Goal: Task Accomplishment & Management: Manage account settings

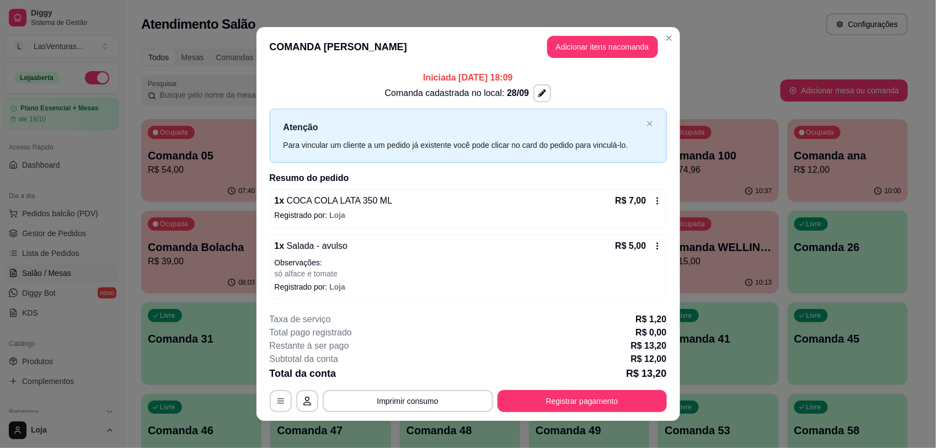
scroll to position [8, 0]
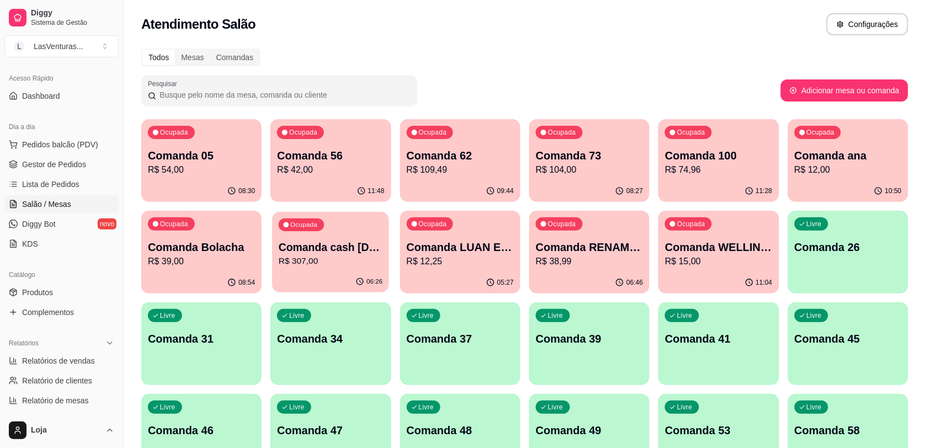
click at [346, 274] on div "06:26" at bounding box center [331, 281] width 117 height 21
click at [337, 264] on p "R$ 307,00" at bounding box center [330, 261] width 107 height 13
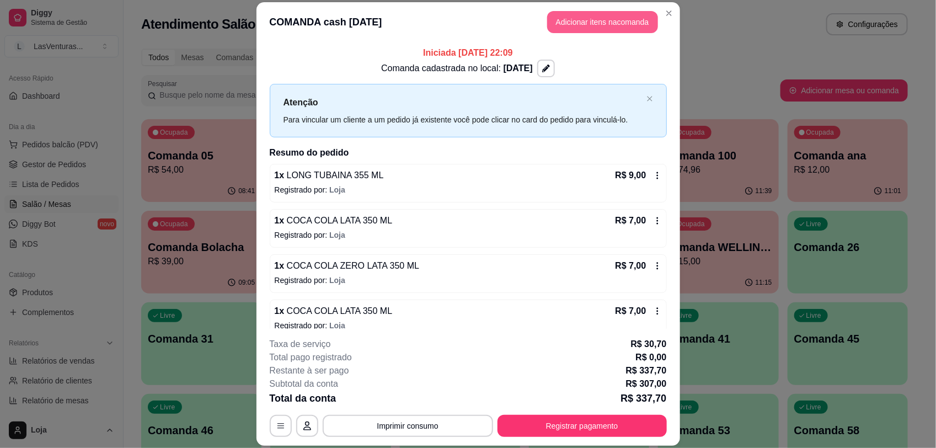
click at [603, 23] on button "Adicionar itens na comanda" at bounding box center [602, 22] width 111 height 22
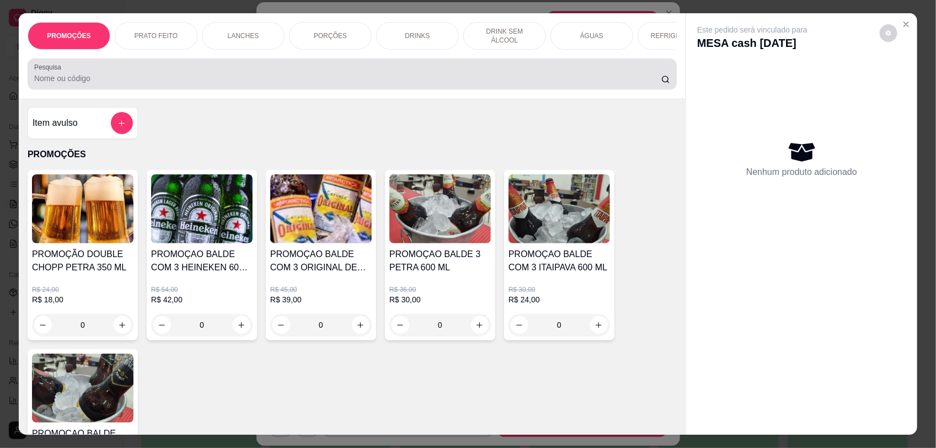
click at [497, 89] on div "Pesquisa" at bounding box center [352, 73] width 649 height 31
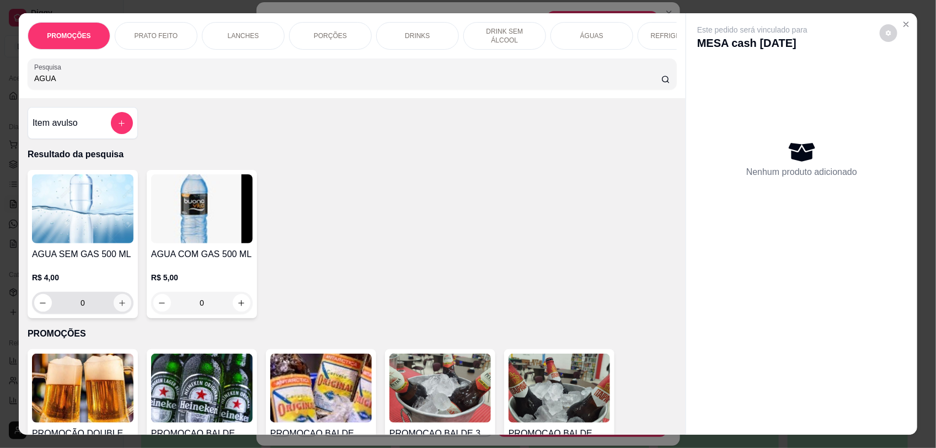
type input "AGUA"
click at [119, 307] on icon "increase-product-quantity" at bounding box center [123, 303] width 8 height 8
type input "1"
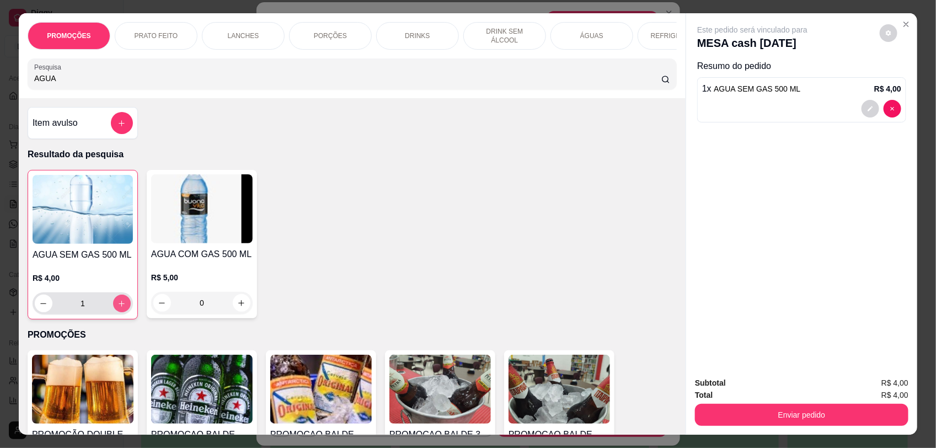
click at [119, 308] on icon "increase-product-quantity" at bounding box center [122, 304] width 8 height 8
type input "2"
click at [809, 407] on div "Enviar pedido" at bounding box center [802, 413] width 214 height 25
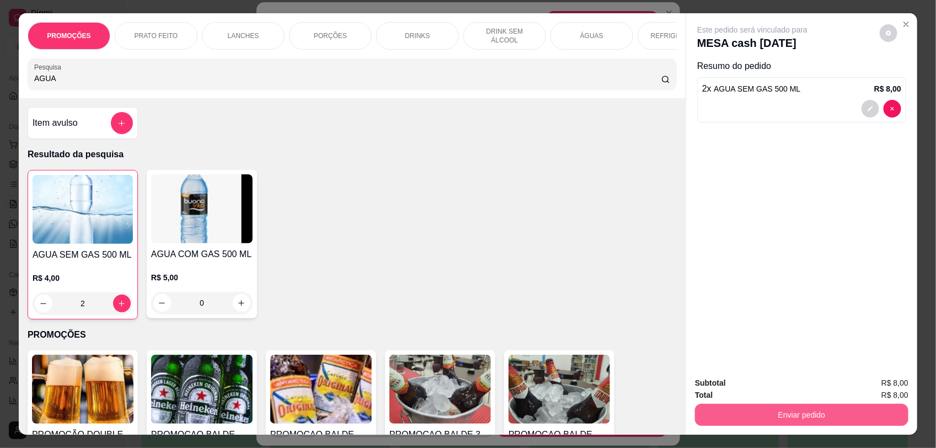
click at [811, 410] on button "Enviar pedido" at bounding box center [802, 415] width 214 height 22
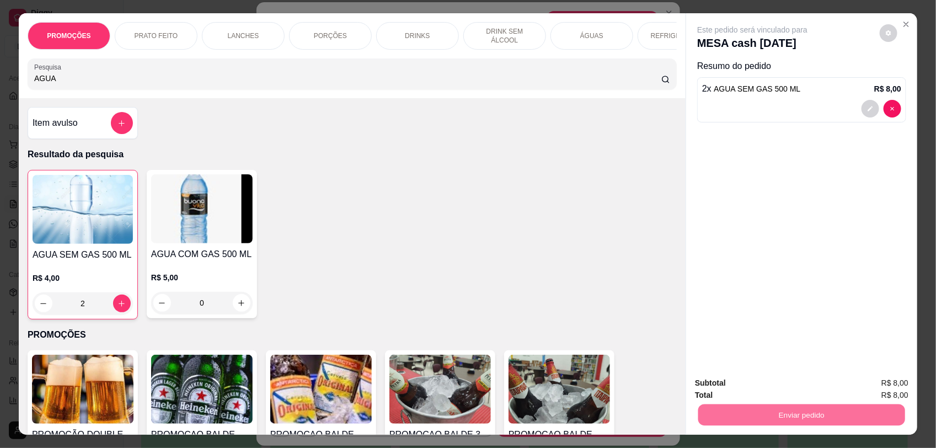
click at [862, 385] on button "Enviar pedido" at bounding box center [879, 387] width 62 height 21
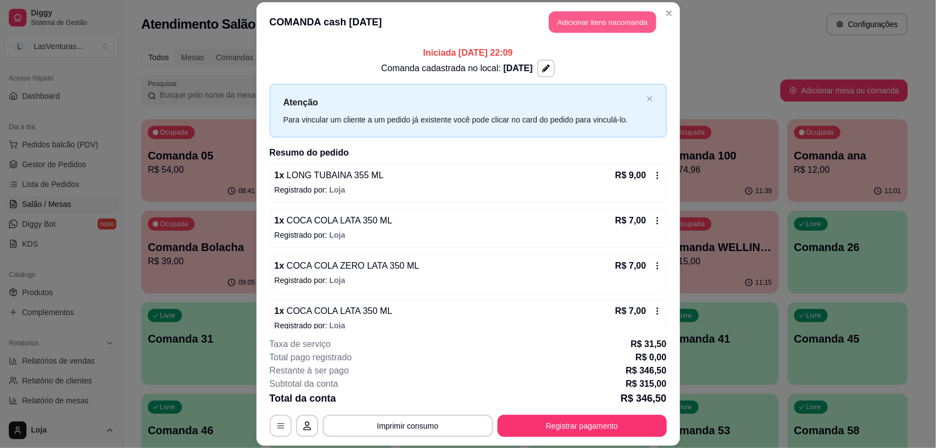
click at [596, 24] on button "Adicionar itens na comanda" at bounding box center [603, 23] width 108 height 22
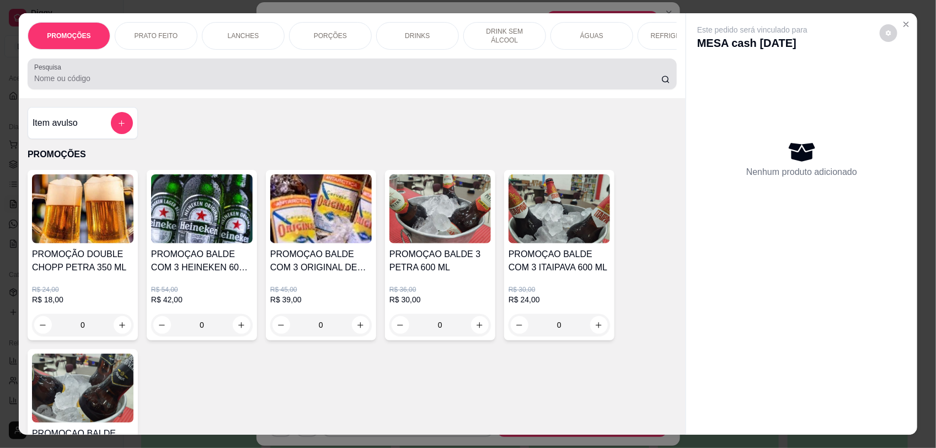
click at [182, 79] on div at bounding box center [352, 74] width 636 height 22
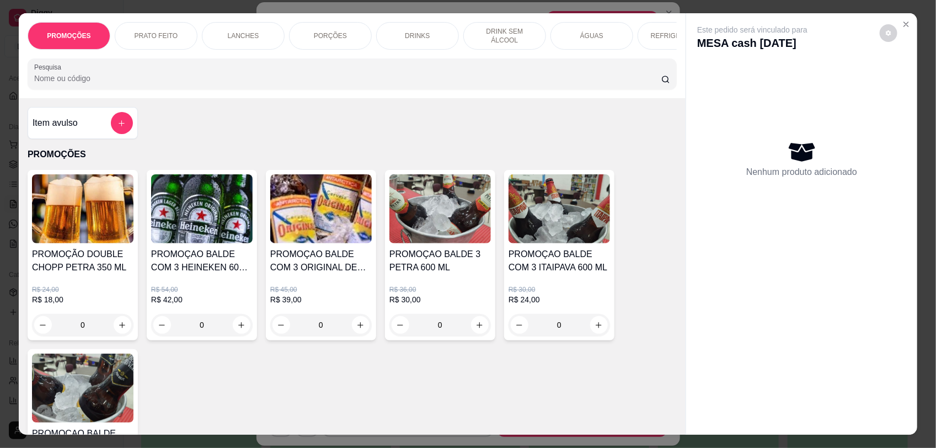
click at [149, 84] on input "Pesquisa" at bounding box center [347, 78] width 627 height 11
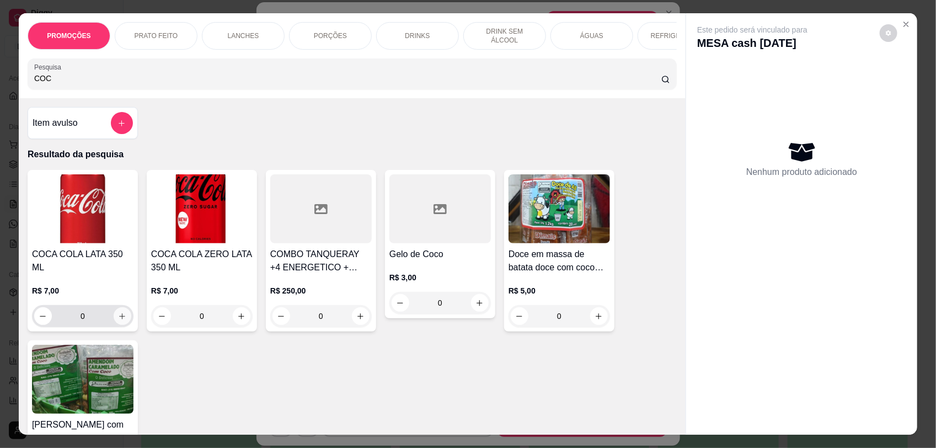
type input "COC"
click at [118, 315] on icon "increase-product-quantity" at bounding box center [122, 316] width 8 height 8
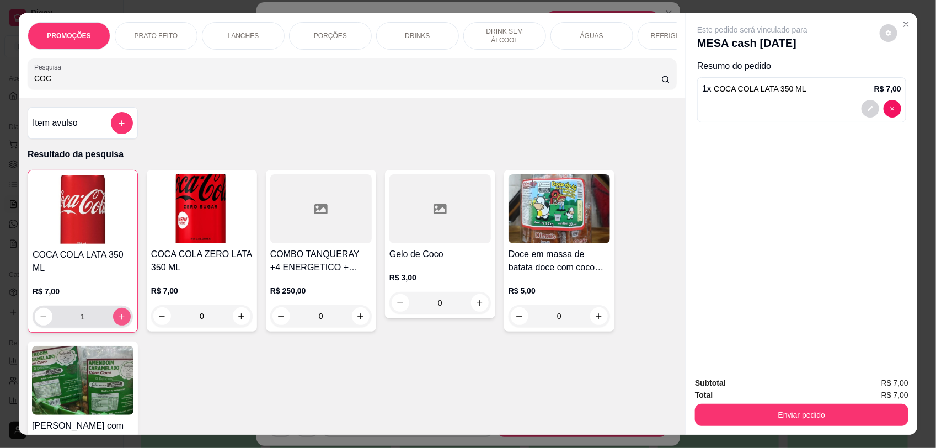
type input "1"
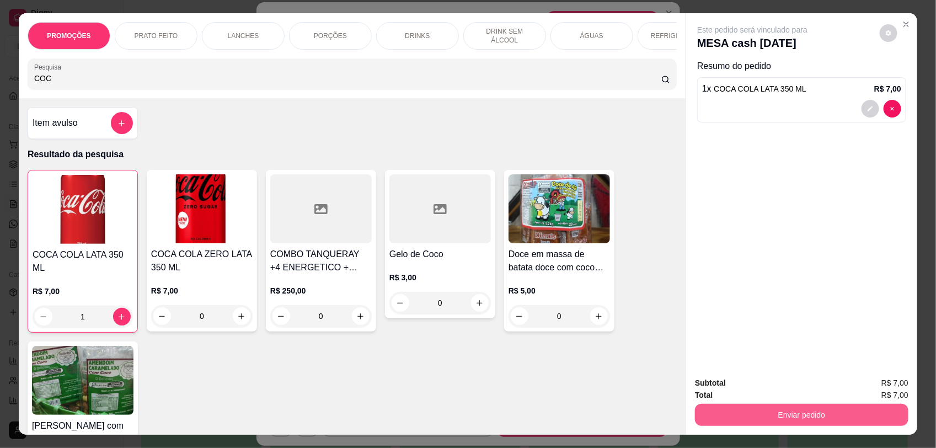
click at [785, 417] on button "Enviar pedido" at bounding box center [802, 415] width 214 height 22
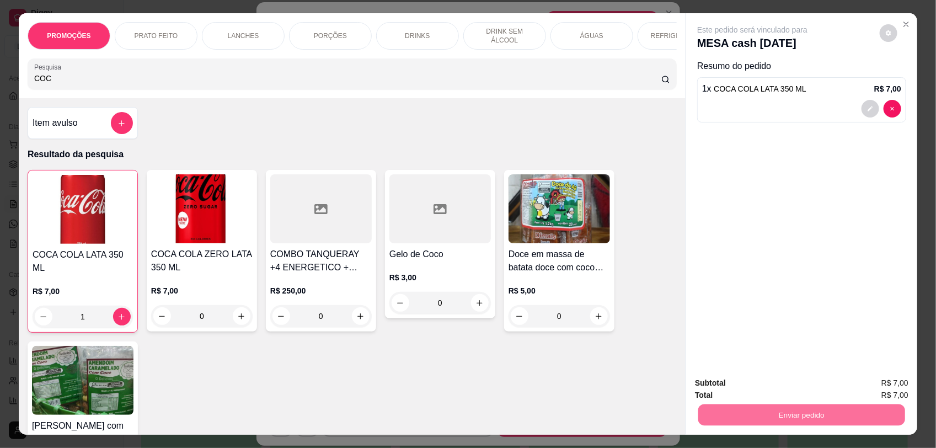
click at [877, 384] on button "Enviar pedido" at bounding box center [879, 387] width 62 height 21
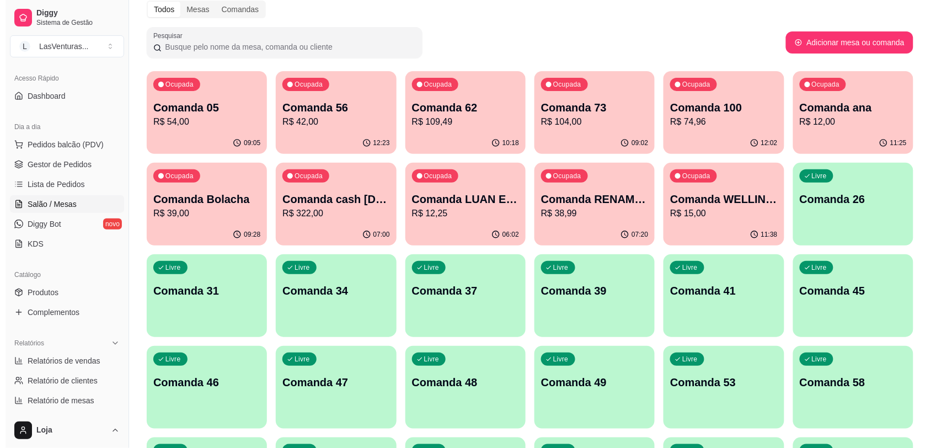
scroll to position [0, 0]
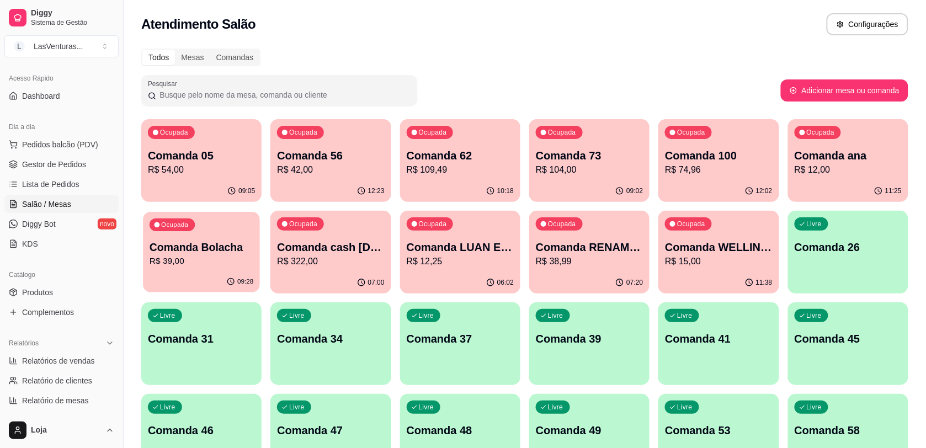
click at [209, 269] on div "Ocupada Comanda Bolacha R$ 39,00" at bounding box center [201, 242] width 117 height 60
click at [348, 253] on p "Comanda cash [DATE]" at bounding box center [330, 246] width 107 height 15
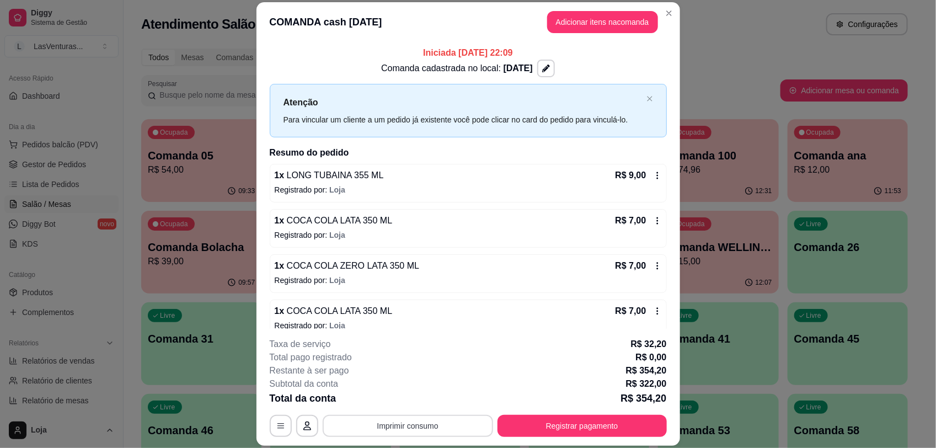
click at [409, 425] on button "Imprimir consumo" at bounding box center [408, 426] width 170 height 22
click at [403, 404] on button "IMPRESSORA" at bounding box center [406, 401] width 80 height 18
click at [402, 421] on button "Imprimir consumo" at bounding box center [408, 426] width 166 height 22
click at [796, 53] on div "COMANDA cash [DATE] Adicionar itens na comanda Iniciada [DATE] 22:09 Comanda ca…" at bounding box center [468, 224] width 936 height 448
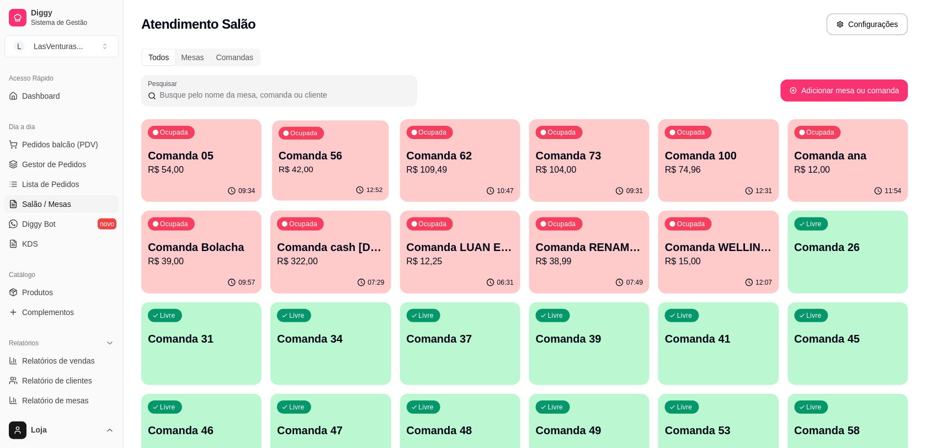
click at [310, 178] on div "Ocupada Comanda 56 R$ 42,00" at bounding box center [331, 150] width 117 height 60
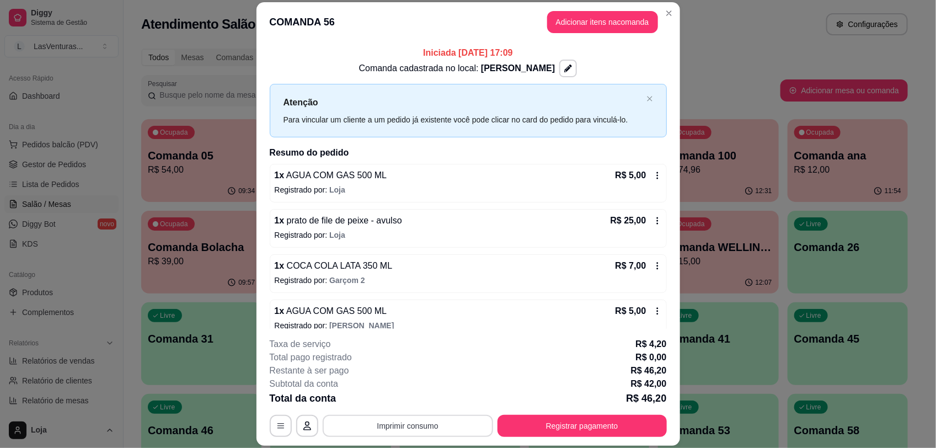
click at [420, 426] on button "Imprimir consumo" at bounding box center [408, 426] width 170 height 22
click at [402, 412] on div "**********" at bounding box center [468, 387] width 397 height 99
click at [403, 422] on button "Imprimir consumo" at bounding box center [408, 426] width 166 height 22
click at [396, 401] on button "IMPRESSORA" at bounding box center [406, 403] width 64 height 14
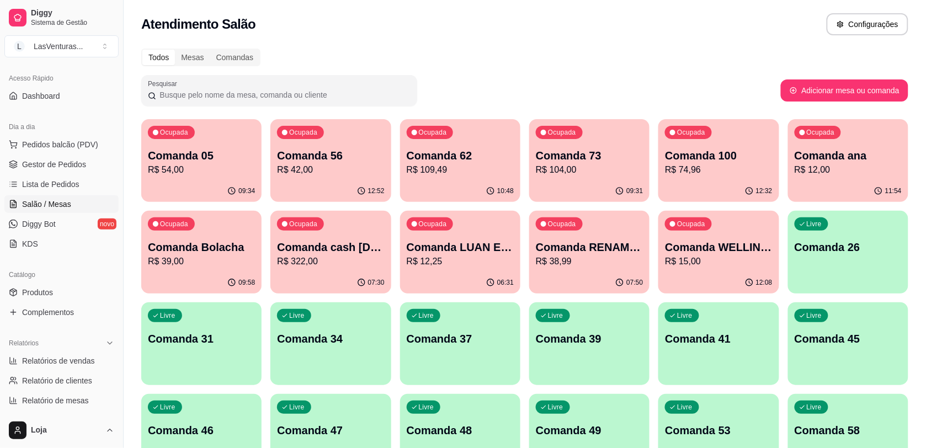
click at [316, 265] on p "R$ 322,00" at bounding box center [330, 261] width 107 height 13
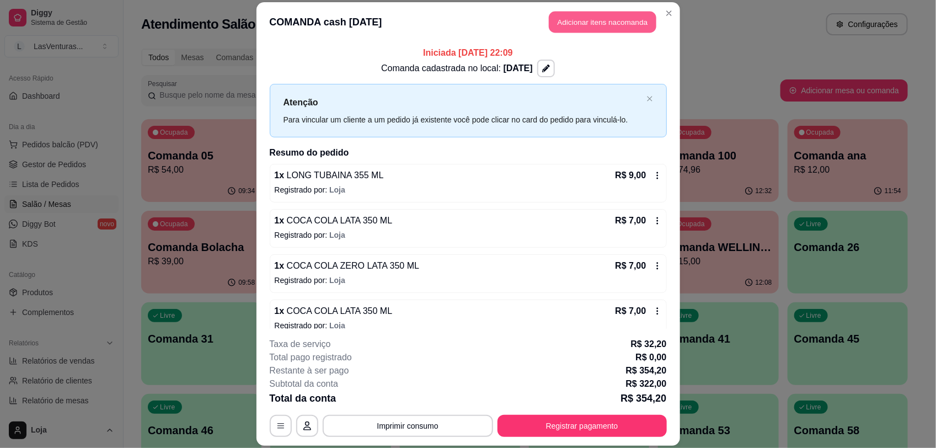
click at [595, 29] on button "Adicionar itens na comanda" at bounding box center [603, 23] width 108 height 22
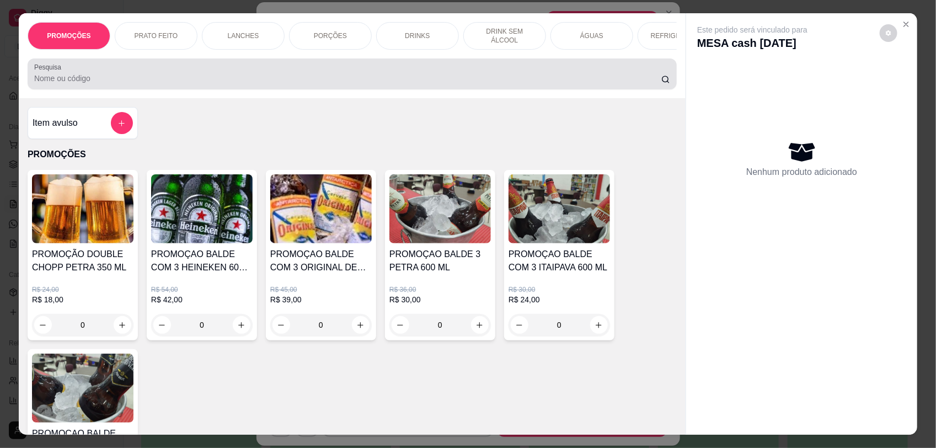
click at [457, 98] on div "PROMOÇÕES PRATO FEITO LANCHES PORÇÕES DRINKS DRINK SEM ÁLCOOL ÁGUAS REFRIGERANT…" at bounding box center [352, 55] width 667 height 85
click at [454, 84] on input "Pesquisa" at bounding box center [347, 78] width 627 height 11
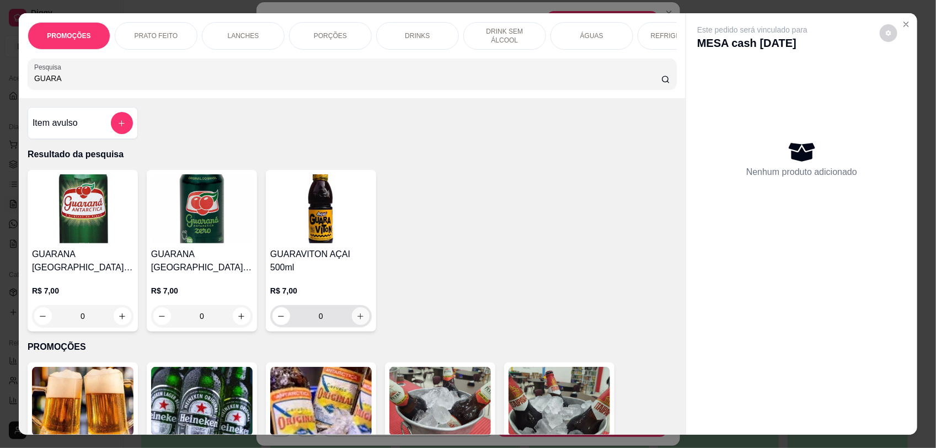
type input "GUARA"
click at [356, 314] on icon "increase-product-quantity" at bounding box center [360, 316] width 8 height 8
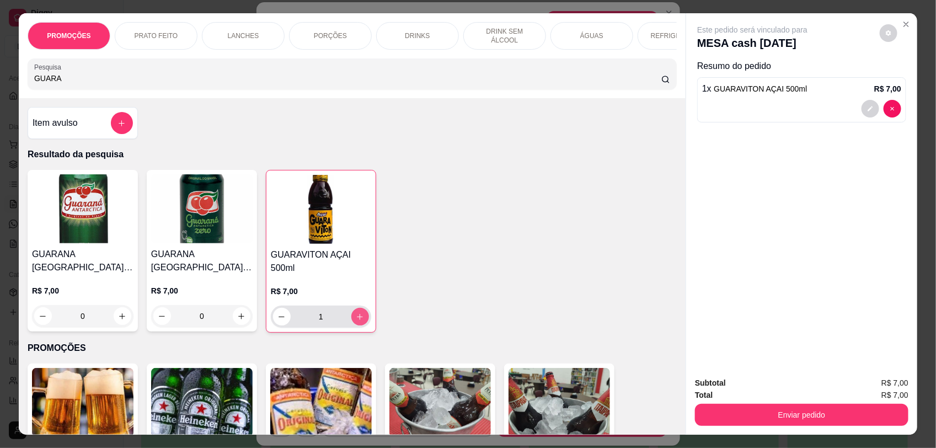
type input "1"
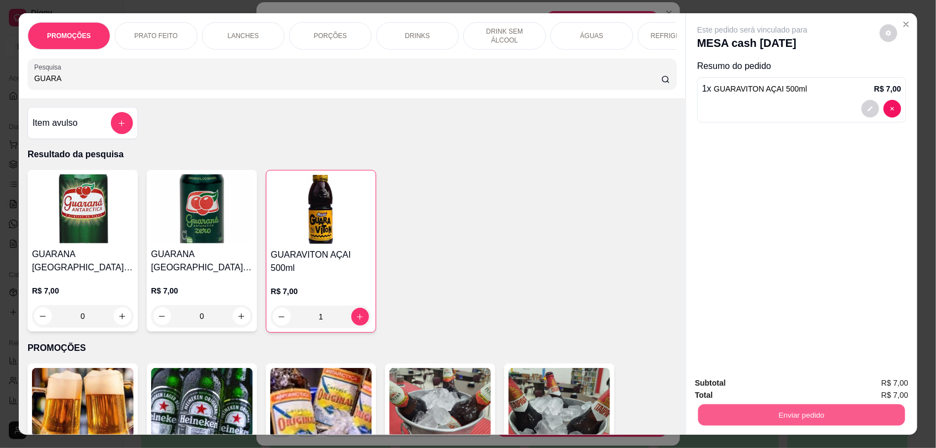
click at [748, 409] on button "Enviar pedido" at bounding box center [801, 415] width 207 height 22
click at [858, 389] on button "Enviar pedido" at bounding box center [879, 387] width 61 height 20
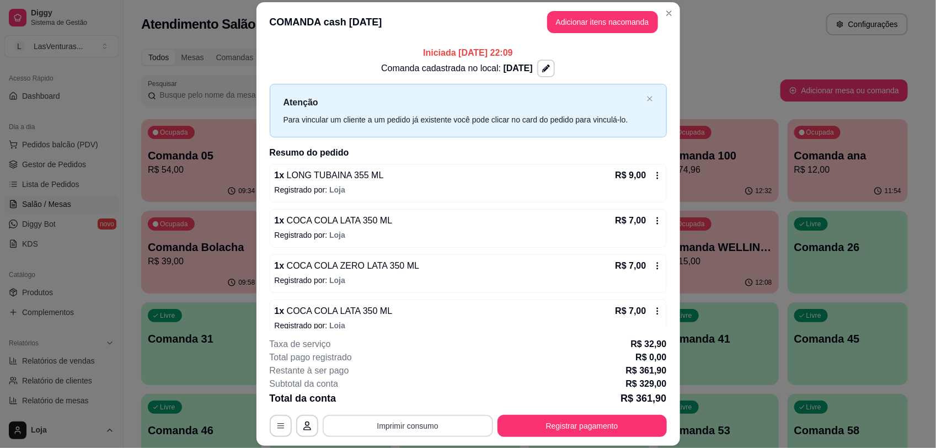
click at [393, 426] on button "Imprimir consumo" at bounding box center [408, 426] width 170 height 22
click at [428, 399] on button "IMPRESSORA" at bounding box center [405, 400] width 77 height 17
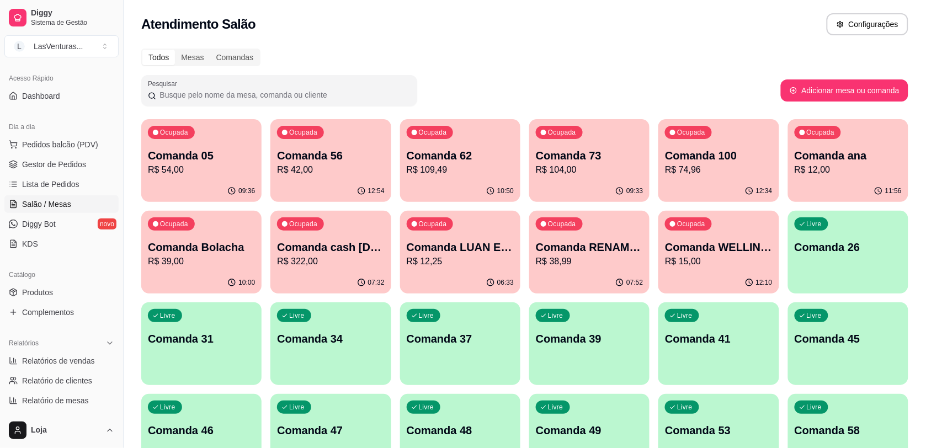
click at [341, 186] on div "12:54" at bounding box center [330, 191] width 120 height 22
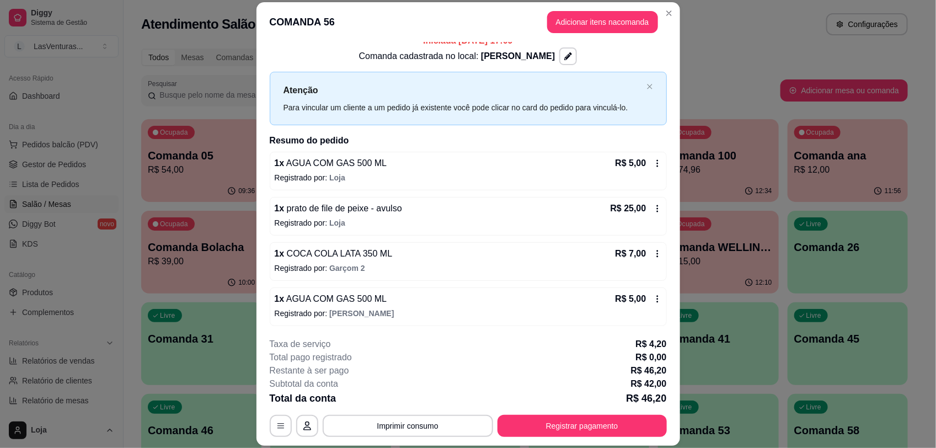
scroll to position [15, 0]
click at [642, 291] on div "R$ 5,00" at bounding box center [638, 297] width 46 height 13
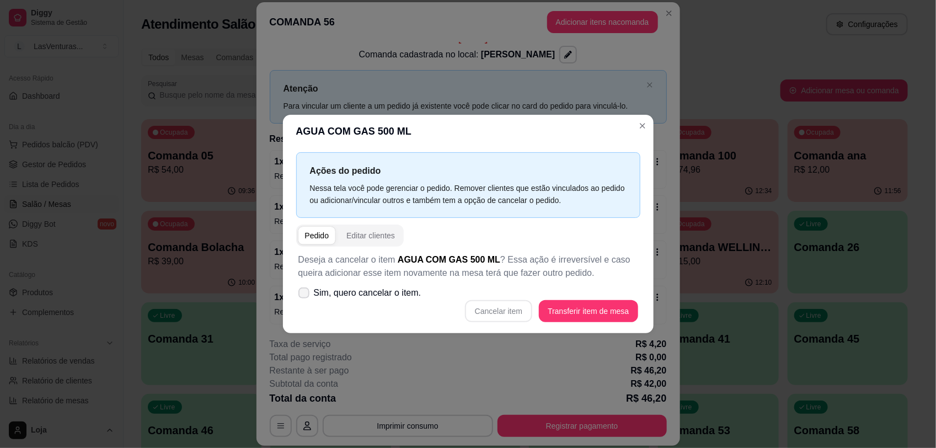
click at [310, 291] on label "Sim, quero cancelar o item." at bounding box center [360, 293] width 132 height 22
click at [305, 295] on input "Sim, quero cancelar o item." at bounding box center [301, 298] width 7 height 7
checkbox input "true"
click at [512, 309] on button "Cancelar item" at bounding box center [498, 311] width 67 height 22
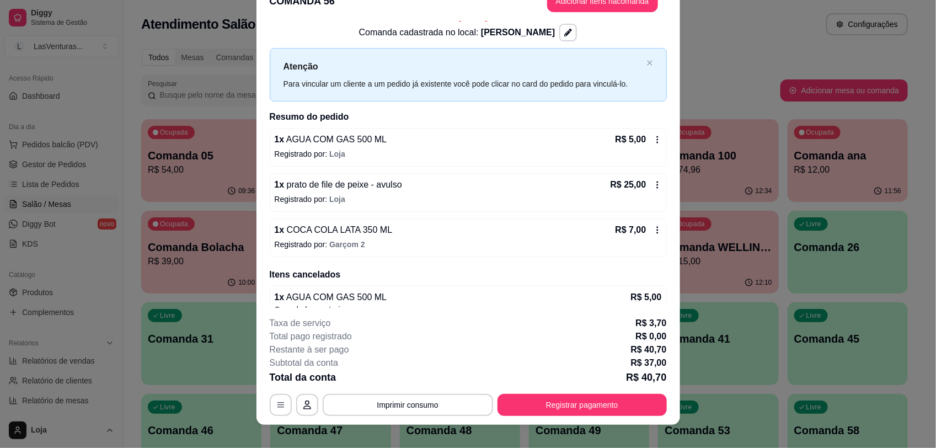
scroll to position [33, 0]
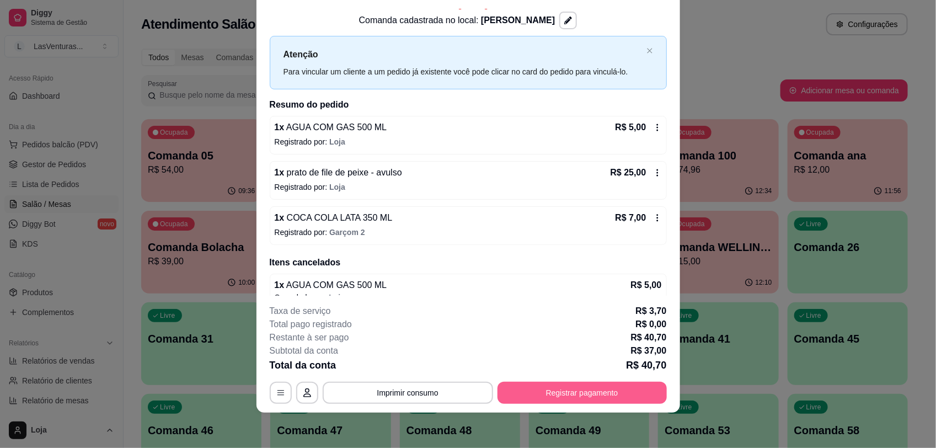
click at [604, 393] on button "Registrar pagamento" at bounding box center [582, 393] width 169 height 22
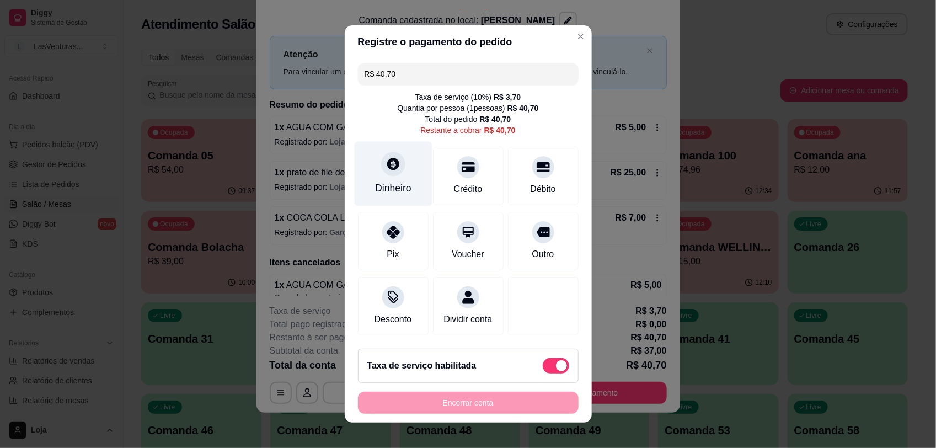
click at [375, 181] on div "Dinheiro" at bounding box center [393, 188] width 36 height 14
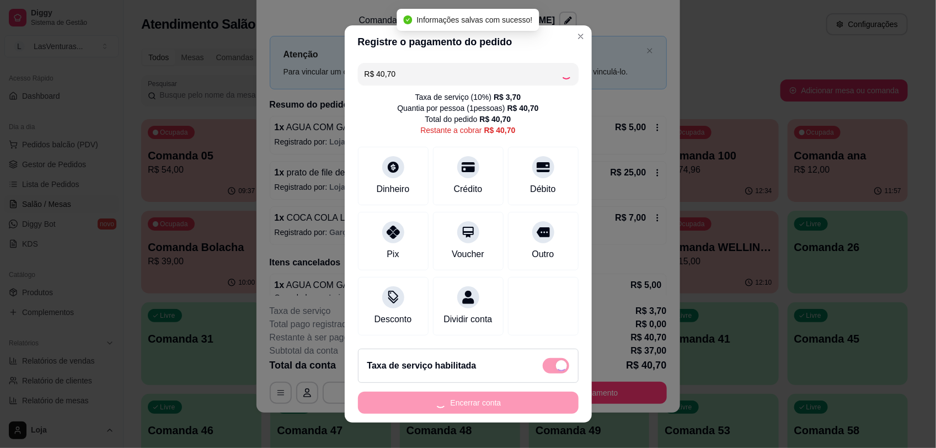
type input "R$ 0,00"
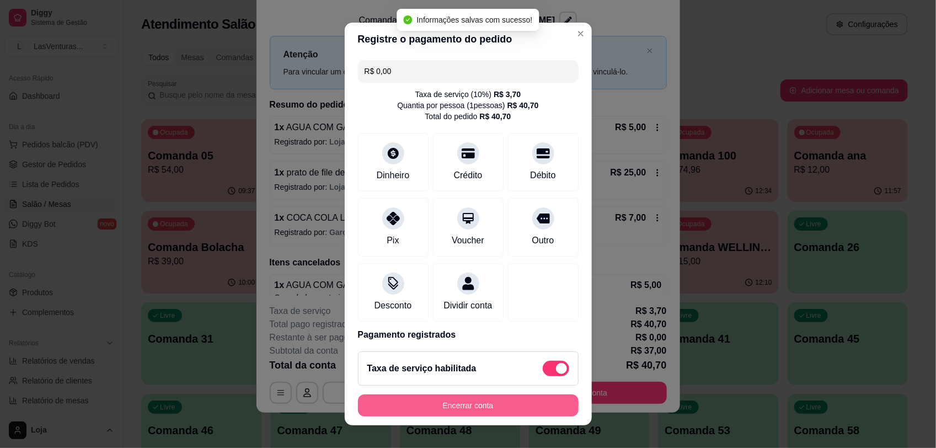
click at [482, 404] on button "Encerrar conta" at bounding box center [468, 405] width 221 height 22
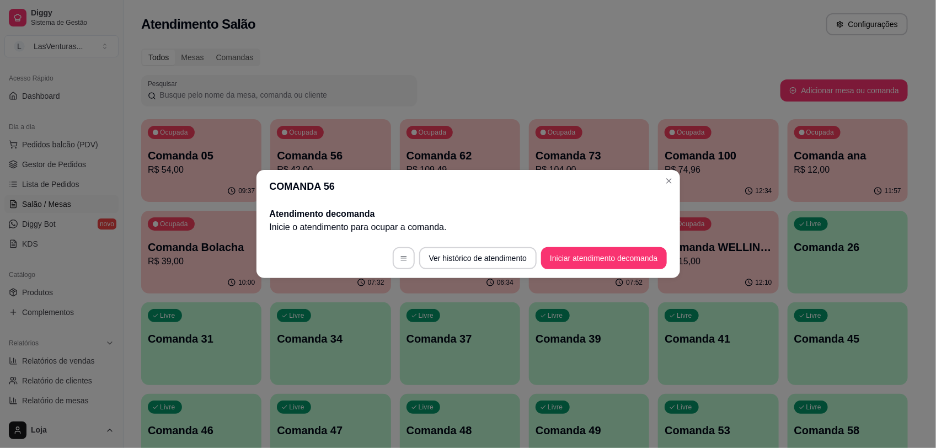
scroll to position [0, 0]
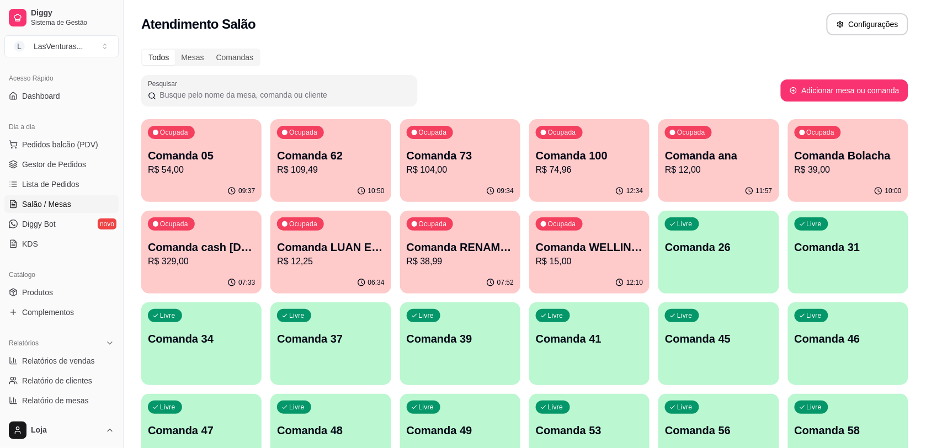
click at [207, 263] on p "R$ 329,00" at bounding box center [201, 261] width 107 height 13
click at [858, 162] on p "Comanda Bolacha" at bounding box center [847, 155] width 107 height 15
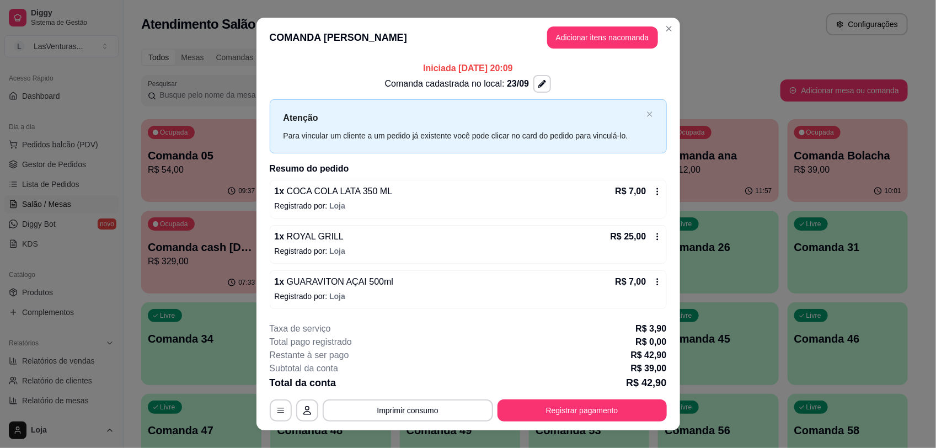
scroll to position [18, 0]
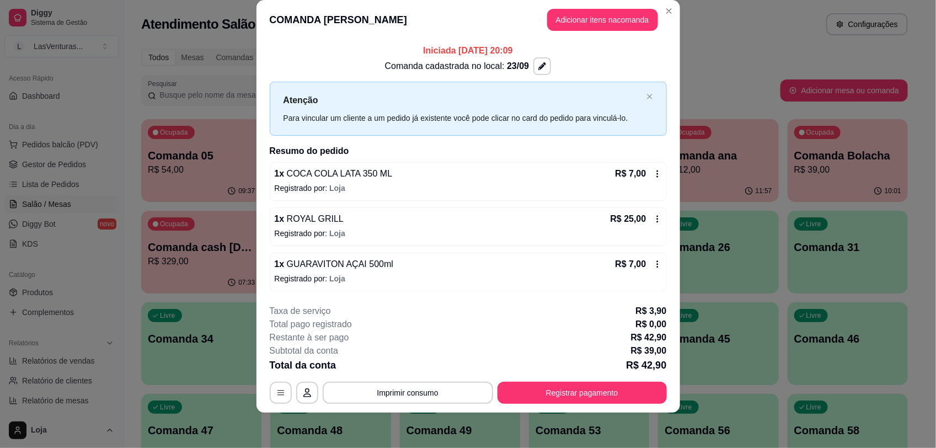
click at [653, 265] on icon at bounding box center [657, 264] width 9 height 9
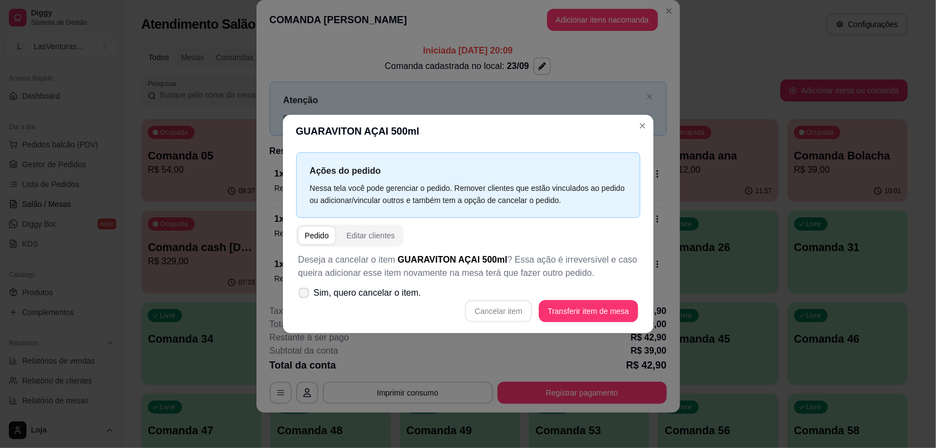
click at [326, 296] on span "Sim, quero cancelar o item." at bounding box center [368, 292] width 108 height 13
click at [305, 296] on input "Sim, quero cancelar o item." at bounding box center [301, 298] width 7 height 7
checkbox input "true"
click at [503, 312] on button "Cancelar item" at bounding box center [499, 312] width 66 height 22
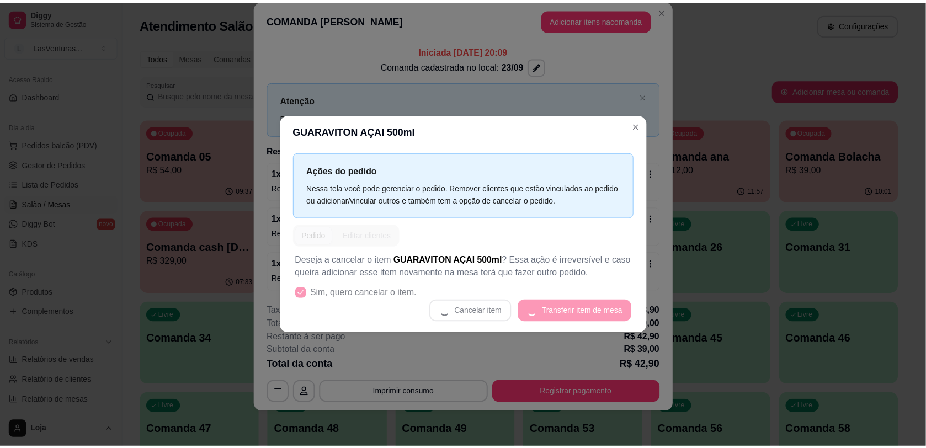
scroll to position [9, 0]
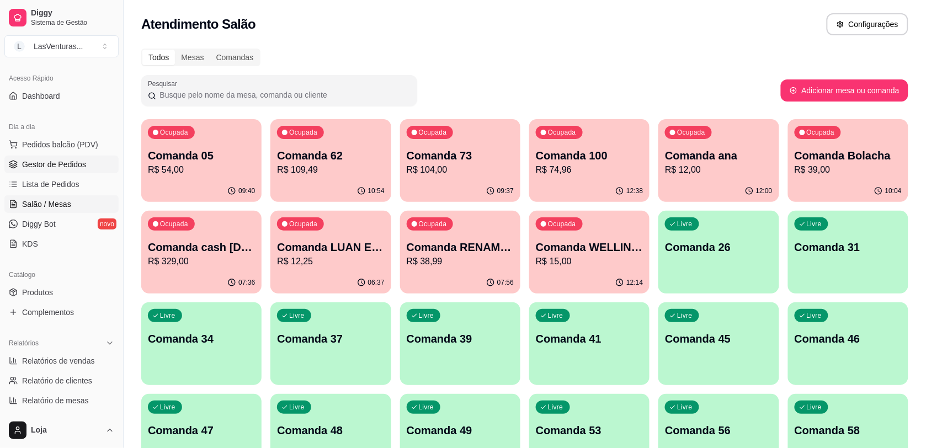
click at [65, 163] on span "Gestor de Pedidos" at bounding box center [54, 164] width 64 height 11
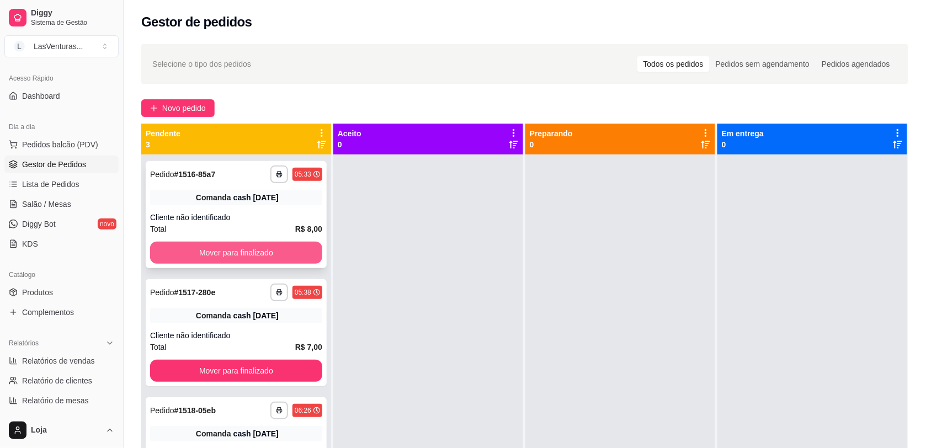
click at [282, 249] on button "Mover para finalizado" at bounding box center [236, 253] width 172 height 22
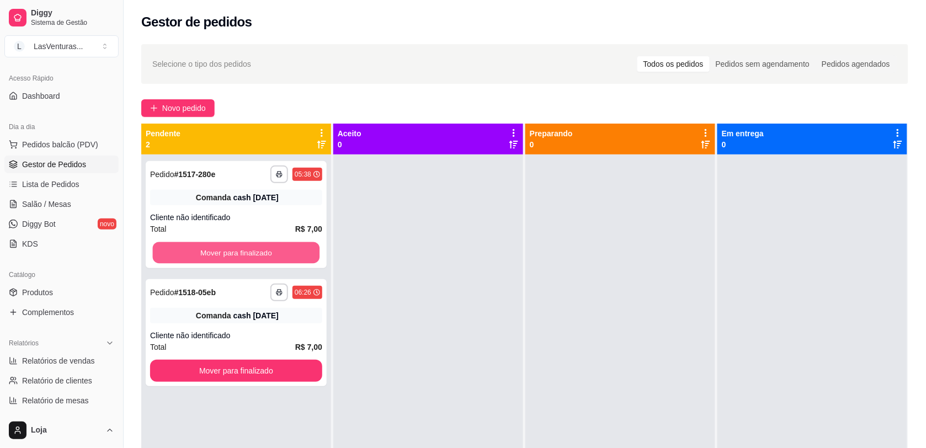
click at [282, 251] on button "Mover para finalizado" at bounding box center [236, 253] width 167 height 22
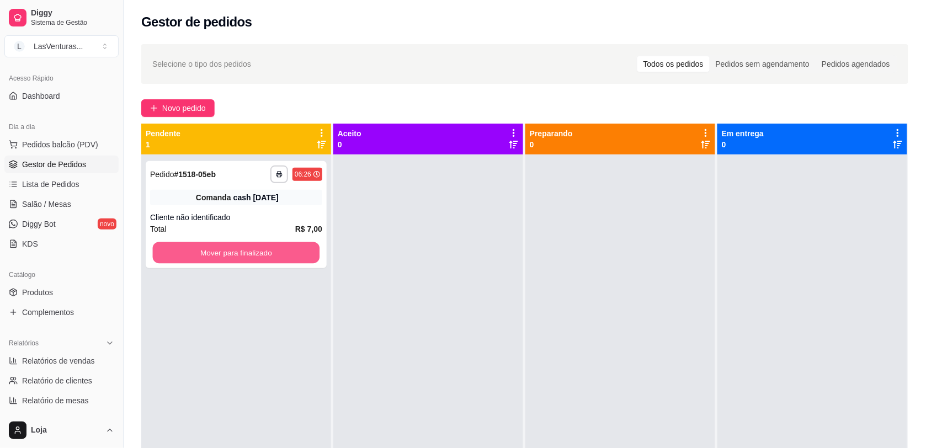
click at [282, 251] on button "Mover para finalizado" at bounding box center [236, 253] width 167 height 22
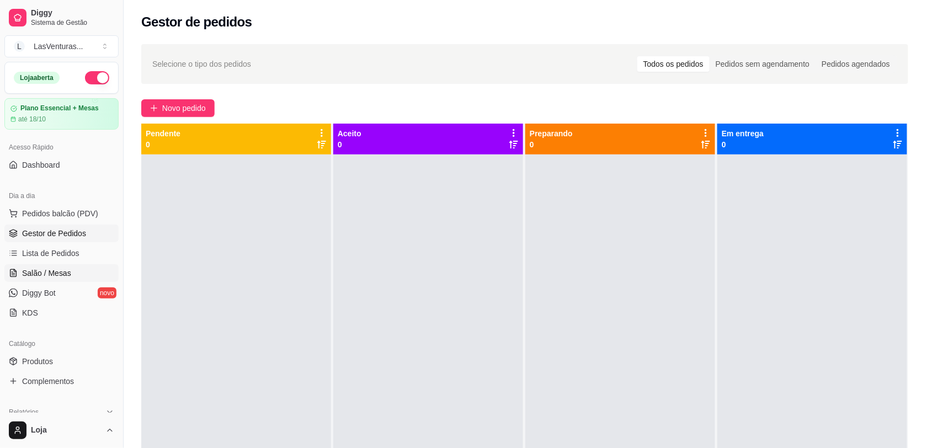
click at [49, 275] on span "Salão / Mesas" at bounding box center [46, 273] width 49 height 11
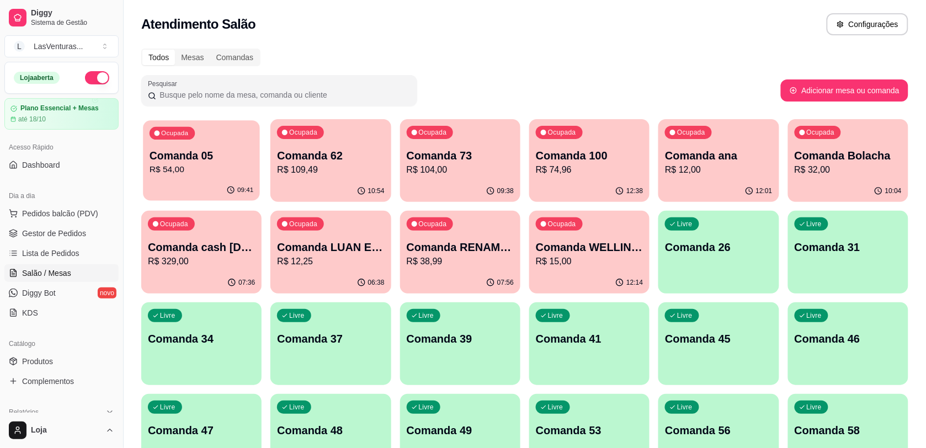
click at [213, 163] on p "R$ 54,00" at bounding box center [202, 169] width 104 height 13
click at [229, 175] on p "R$ 54,00" at bounding box center [201, 169] width 107 height 13
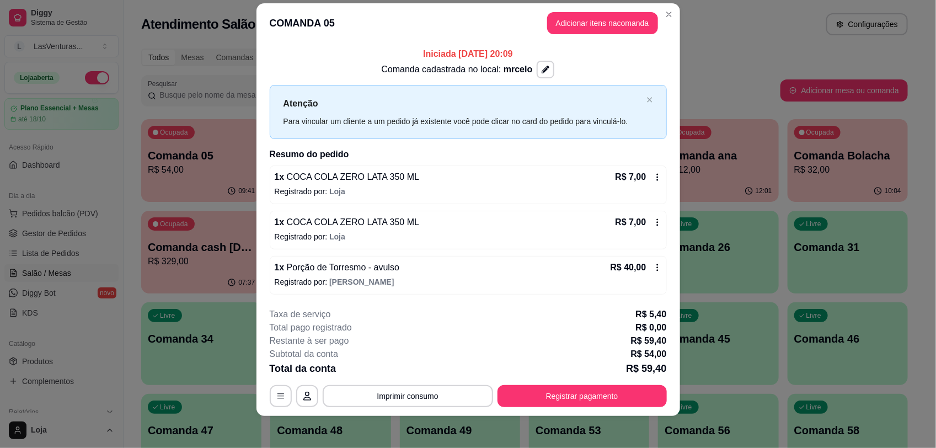
scroll to position [18, 0]
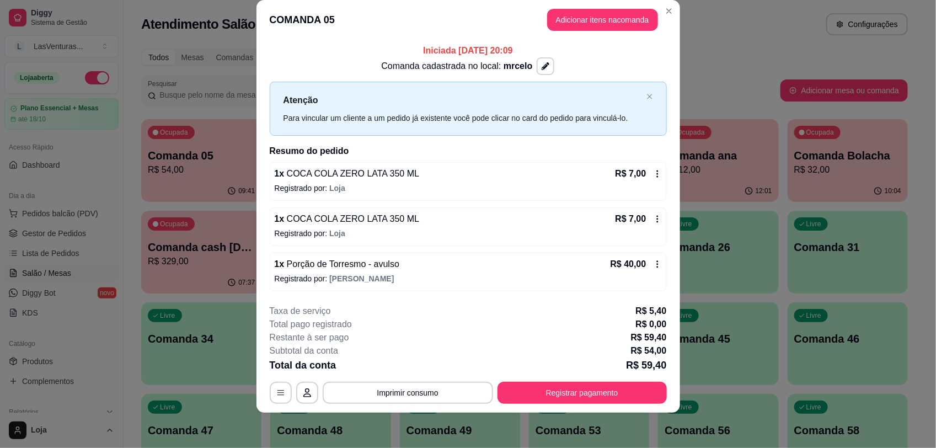
click at [653, 174] on icon at bounding box center [657, 173] width 9 height 9
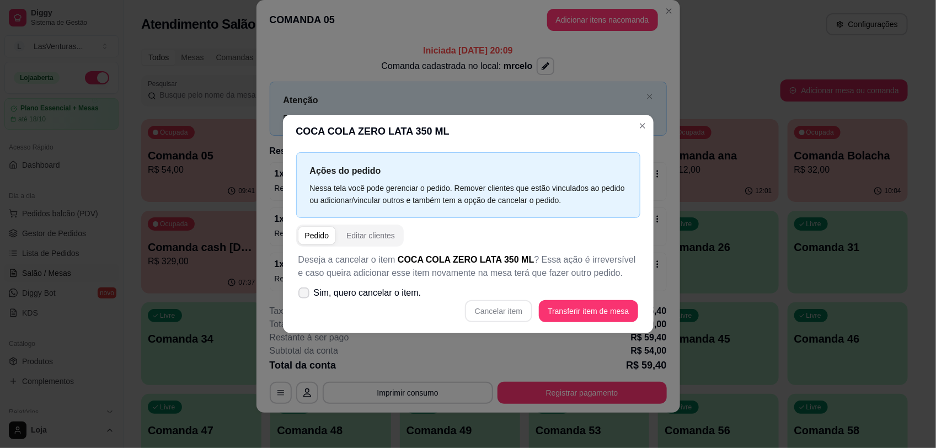
click at [332, 291] on span "Sim, quero cancelar o item." at bounding box center [368, 292] width 108 height 13
click at [305, 295] on input "Sim, quero cancelar o item." at bounding box center [301, 298] width 7 height 7
checkbox input "true"
click at [491, 309] on button "Cancelar item" at bounding box center [498, 311] width 67 height 22
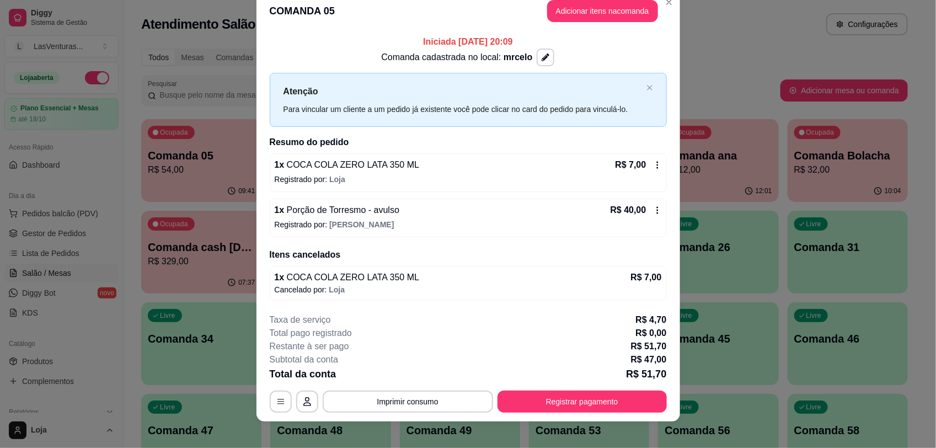
click at [653, 163] on icon at bounding box center [657, 165] width 9 height 9
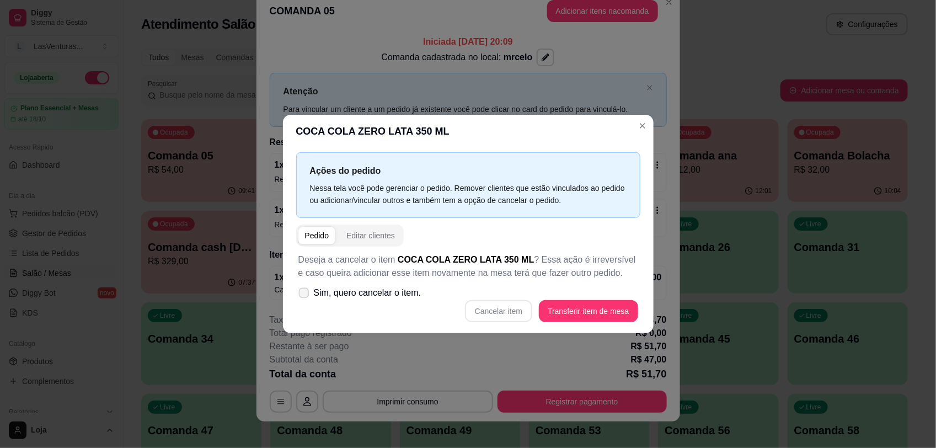
click at [351, 294] on span "Sim, quero cancelar o item." at bounding box center [368, 292] width 108 height 13
click at [305, 295] on input "Sim, quero cancelar o item." at bounding box center [301, 298] width 7 height 7
checkbox input "true"
click at [519, 312] on button "Cancelar item" at bounding box center [498, 311] width 67 height 22
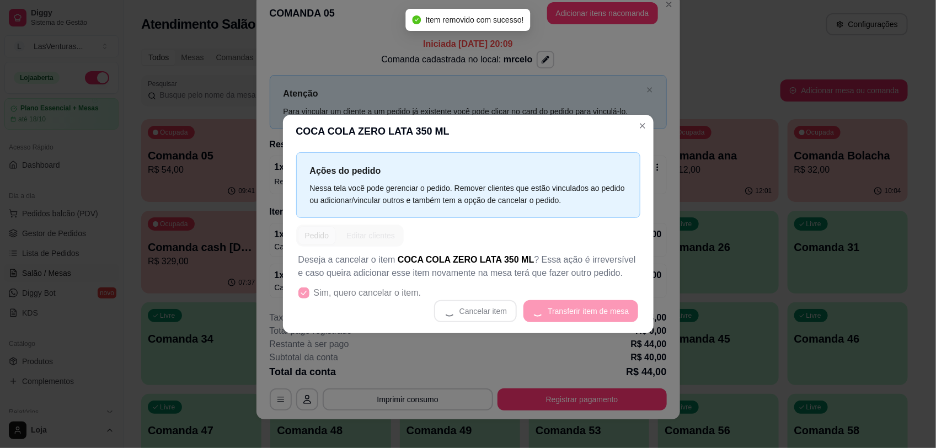
scroll to position [20, 0]
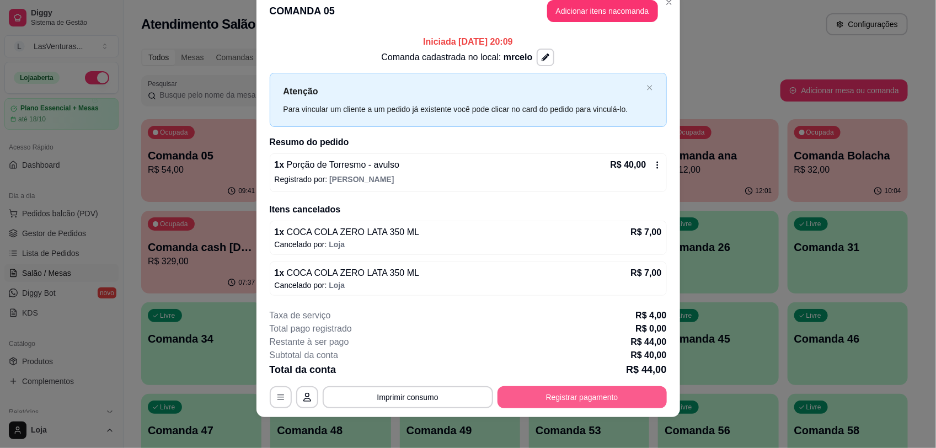
click at [588, 399] on button "Registrar pagamento" at bounding box center [582, 397] width 169 height 22
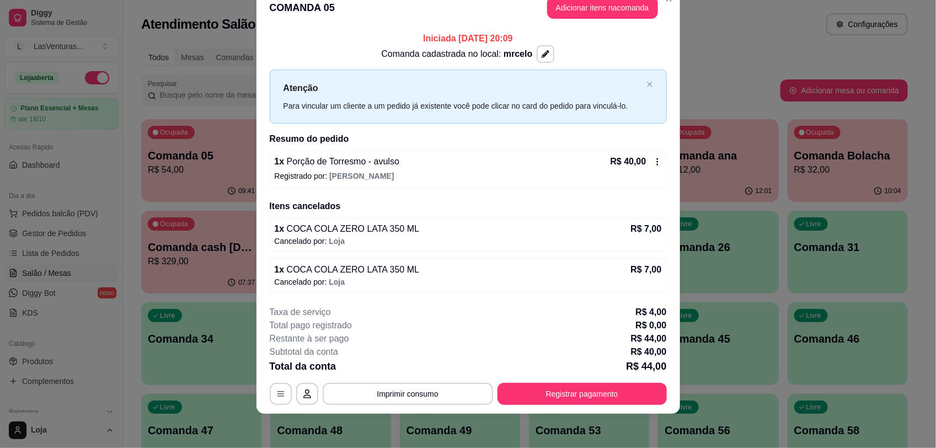
scroll to position [24, 0]
click at [653, 158] on icon at bounding box center [657, 161] width 9 height 9
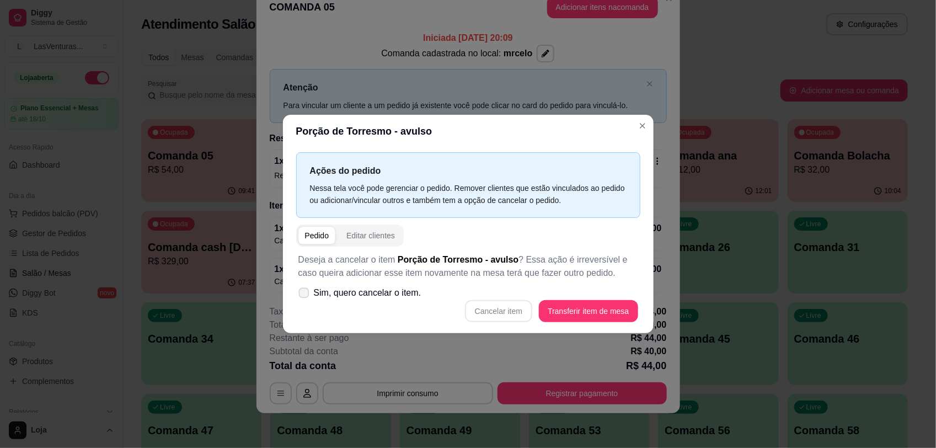
click at [348, 296] on span "Sim, quero cancelar o item." at bounding box center [368, 292] width 108 height 13
click at [305, 296] on input "Sim, quero cancelar o item." at bounding box center [301, 298] width 7 height 7
checkbox input "true"
click at [513, 312] on button "Cancelar item" at bounding box center [498, 311] width 67 height 22
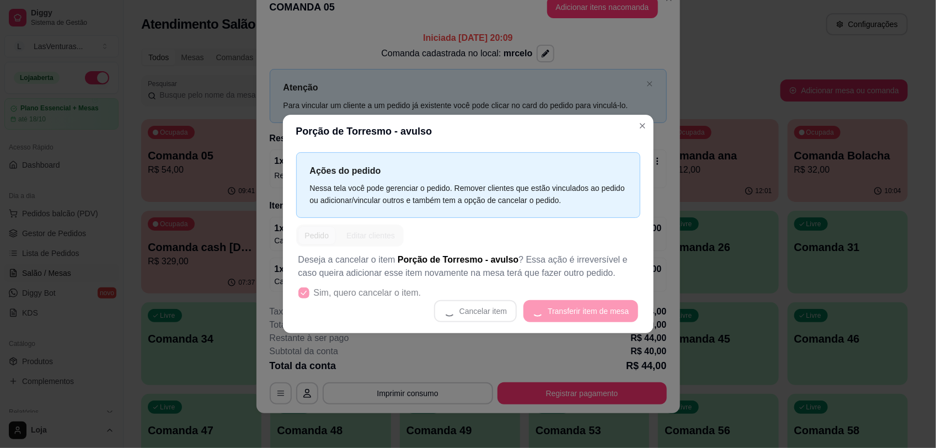
scroll to position [0, 0]
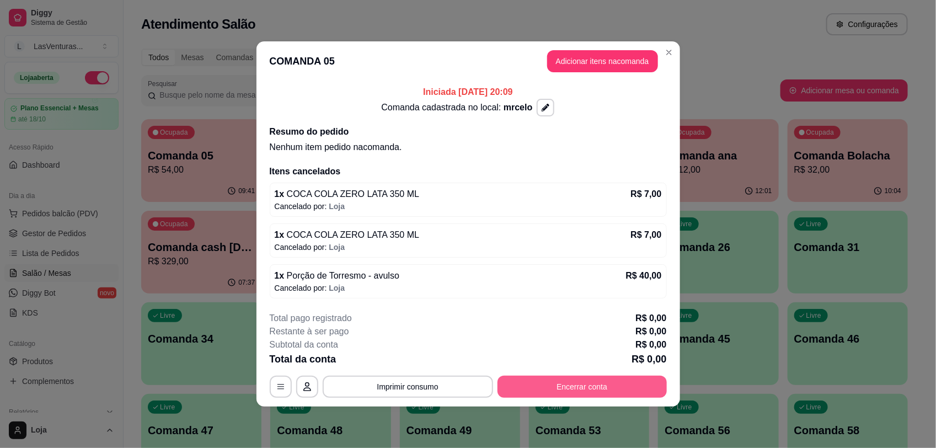
click at [601, 384] on button "Encerrar conta" at bounding box center [582, 387] width 169 height 22
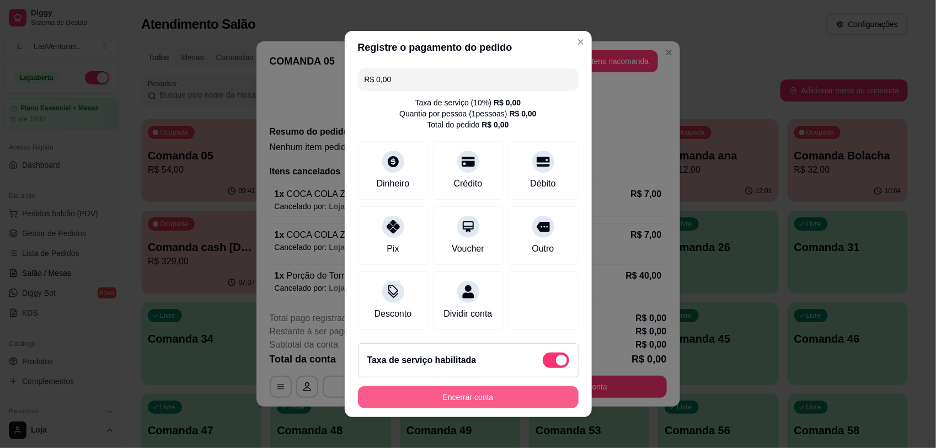
click at [552, 398] on button "Encerrar conta" at bounding box center [468, 397] width 221 height 22
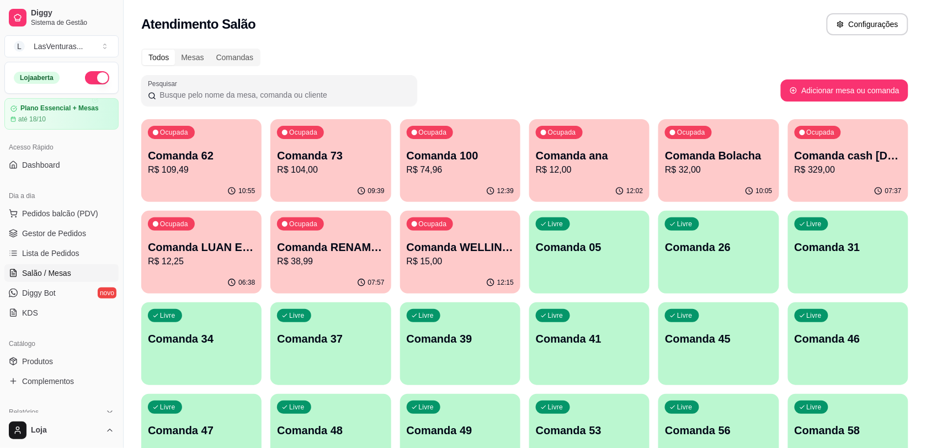
click at [717, 179] on div "Ocupada Comanda Bolacha R$ 32,00" at bounding box center [718, 149] width 120 height 61
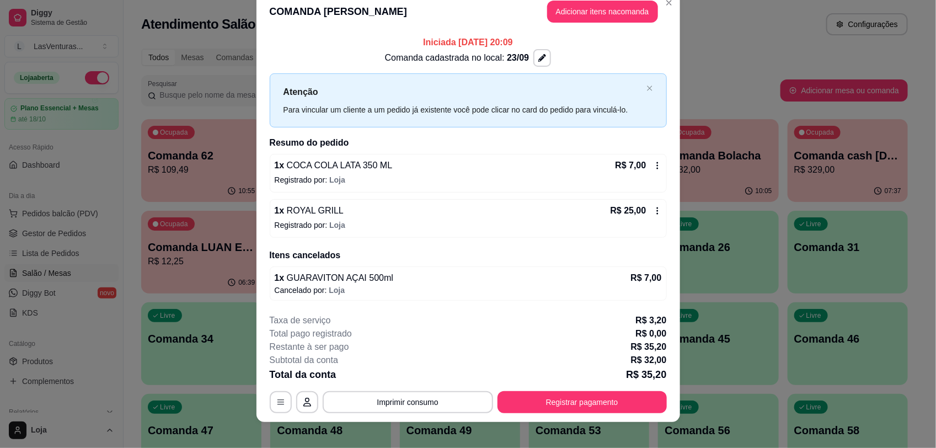
scroll to position [26, 0]
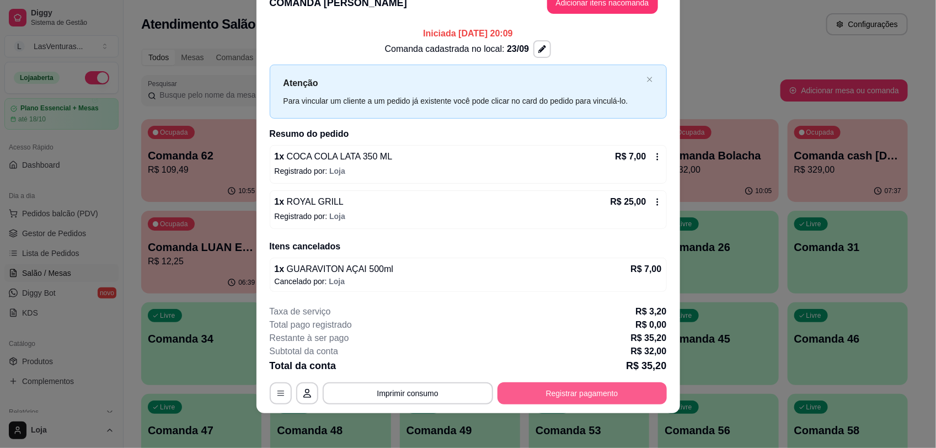
click at [559, 398] on button "Registrar pagamento" at bounding box center [582, 393] width 169 height 22
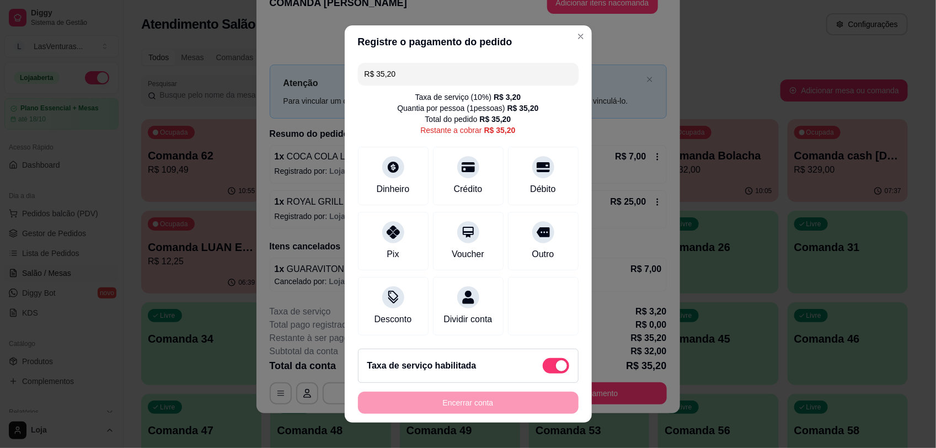
click at [543, 362] on span at bounding box center [556, 365] width 26 height 15
click at [542, 368] on input "checkbox" at bounding box center [545, 371] width 7 height 7
checkbox input "true"
type input "R$ 32,00"
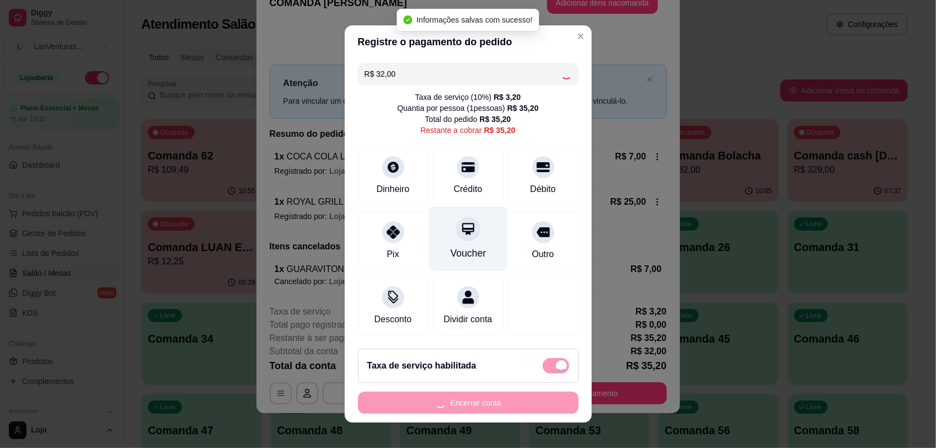
checkbox input "false"
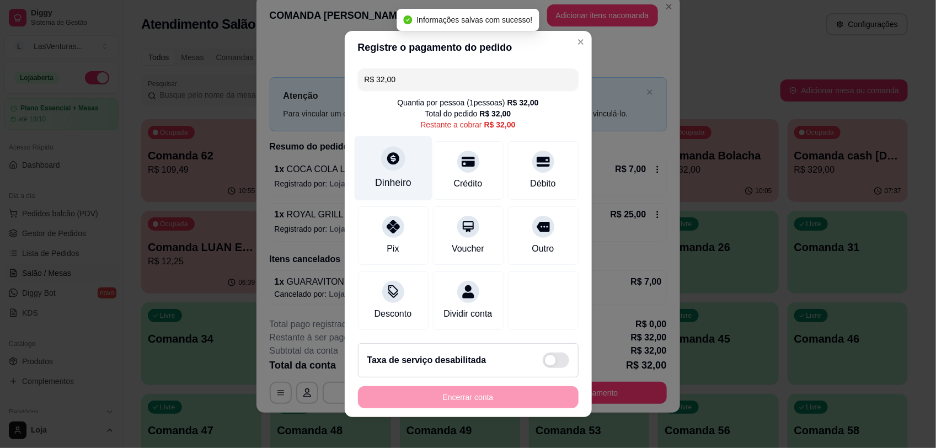
click at [391, 157] on icon at bounding box center [393, 158] width 14 height 14
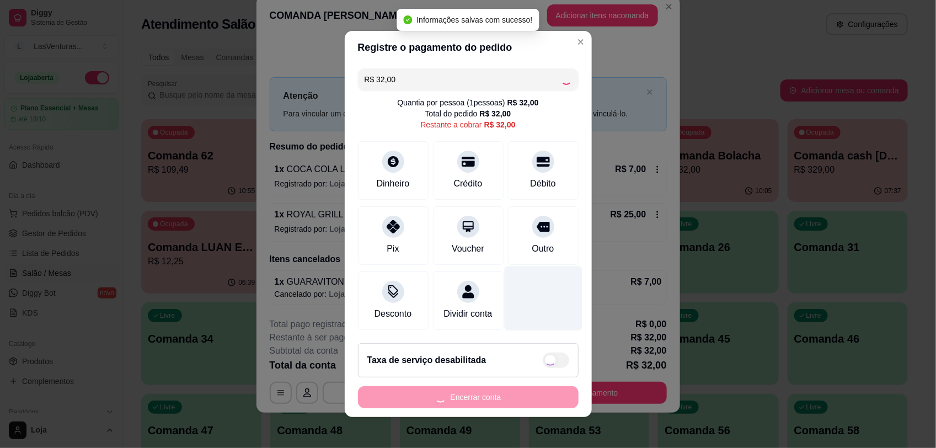
type input "R$ 0,00"
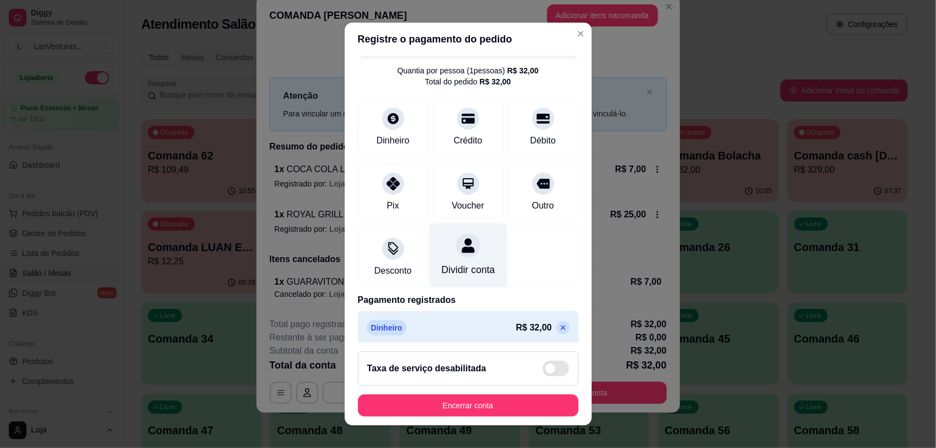
scroll to position [42, 0]
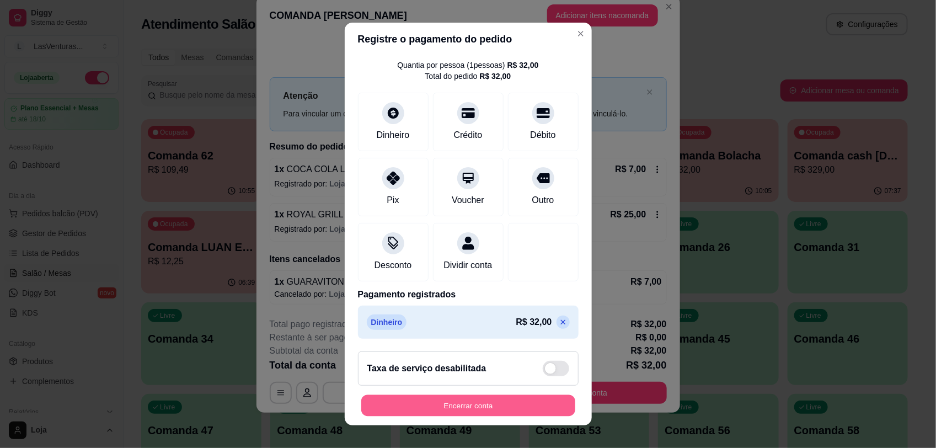
click at [494, 407] on button "Encerrar conta" at bounding box center [468, 406] width 214 height 22
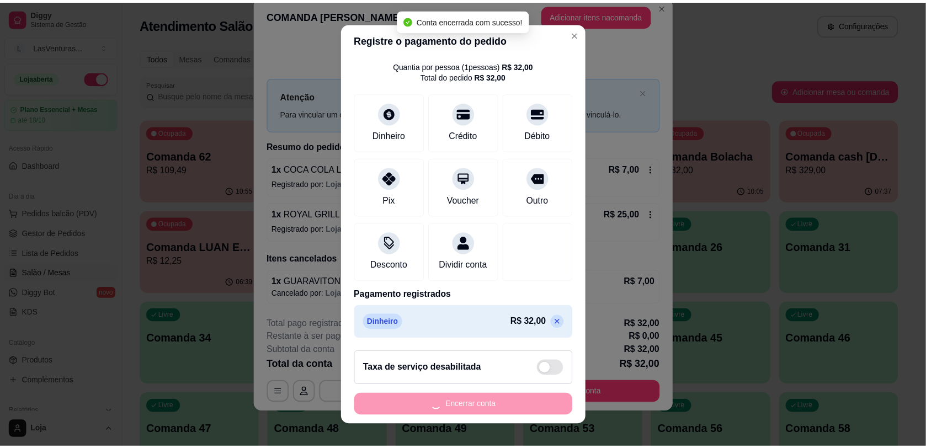
scroll to position [0, 0]
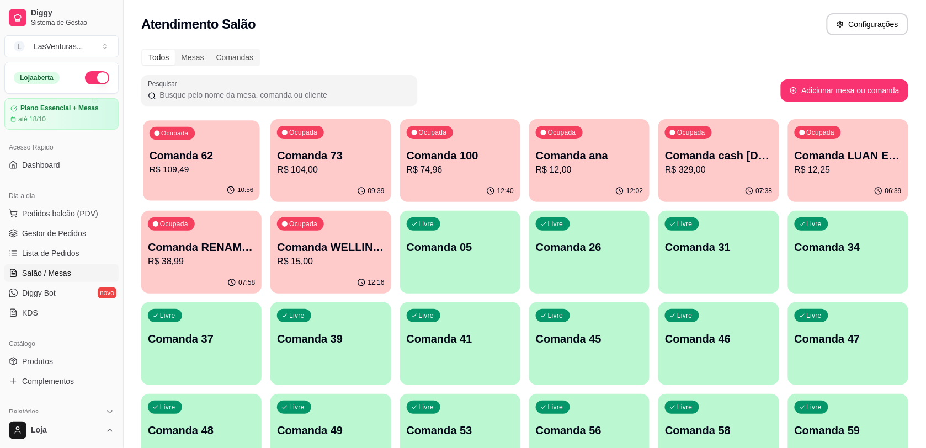
click at [207, 175] on p "R$ 109,49" at bounding box center [202, 169] width 104 height 13
click at [369, 166] on p "R$ 104,00" at bounding box center [330, 169] width 107 height 13
click at [48, 231] on span "Gestor de Pedidos" at bounding box center [54, 233] width 64 height 11
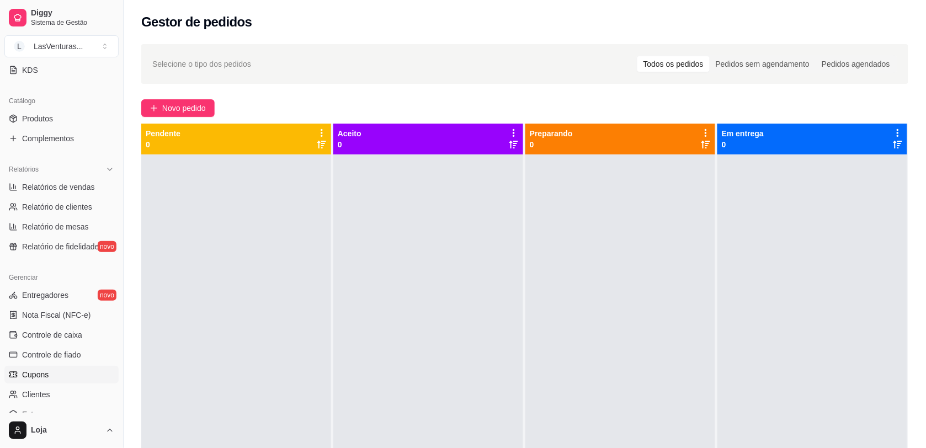
scroll to position [276, 0]
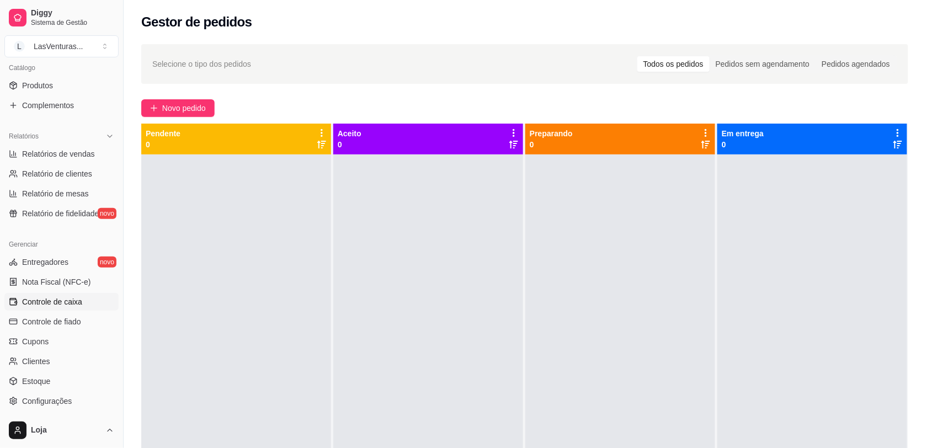
click at [56, 296] on span "Controle de caixa" at bounding box center [52, 301] width 60 height 11
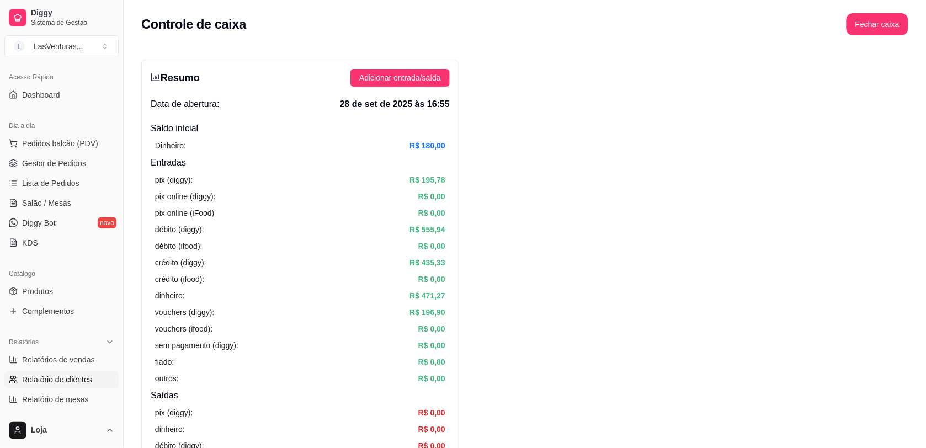
scroll to position [69, 0]
click at [52, 202] on span "Salão / Mesas" at bounding box center [46, 204] width 49 height 11
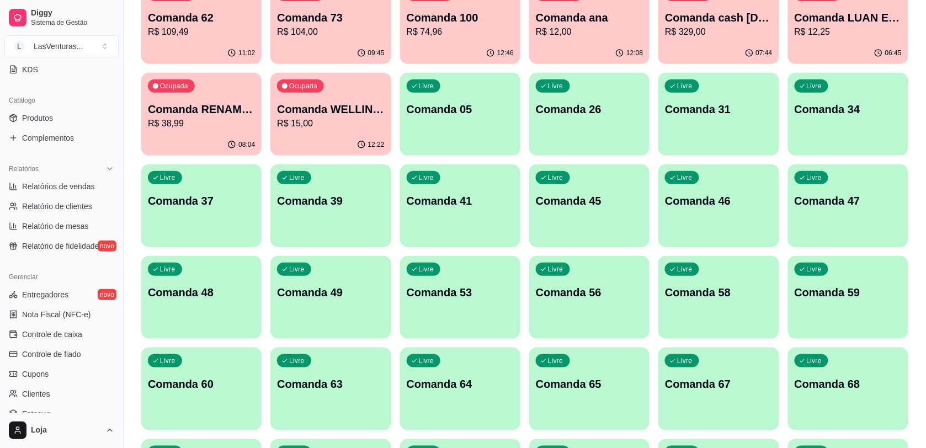
scroll to position [276, 0]
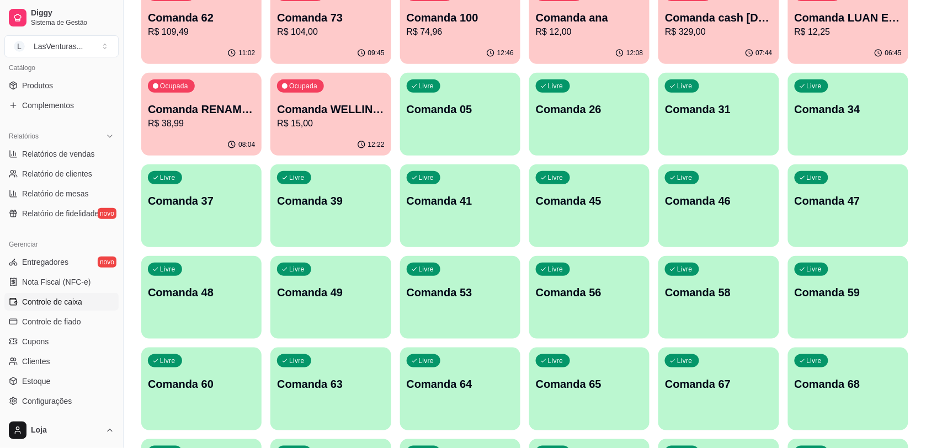
click at [72, 302] on span "Controle de caixa" at bounding box center [52, 301] width 60 height 11
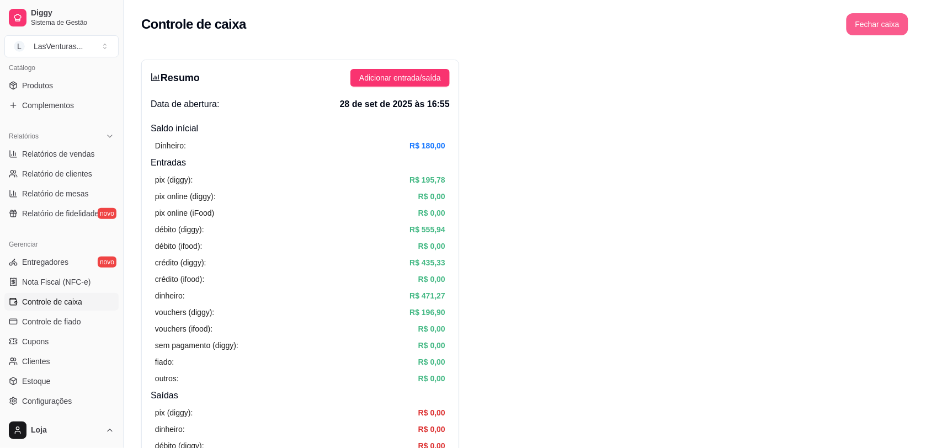
click at [868, 21] on button "Fechar caixa" at bounding box center [877, 24] width 62 height 22
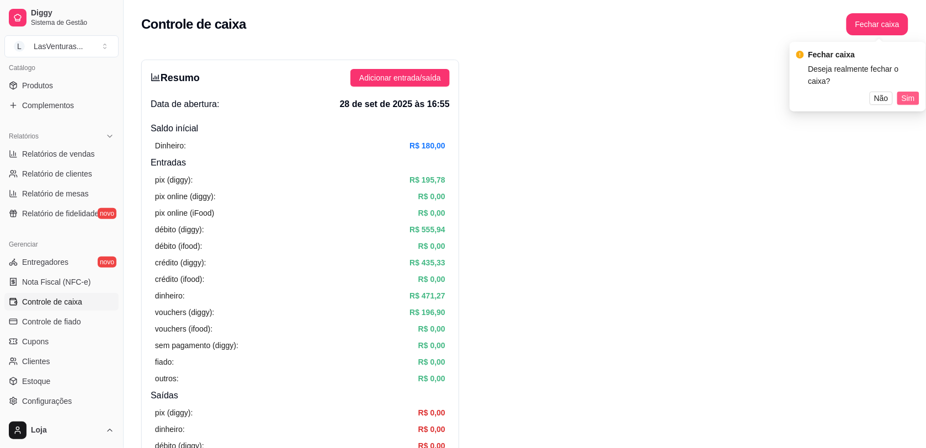
click at [911, 92] on span "Sim" at bounding box center [908, 98] width 13 height 12
